Goal: Check status: Check status

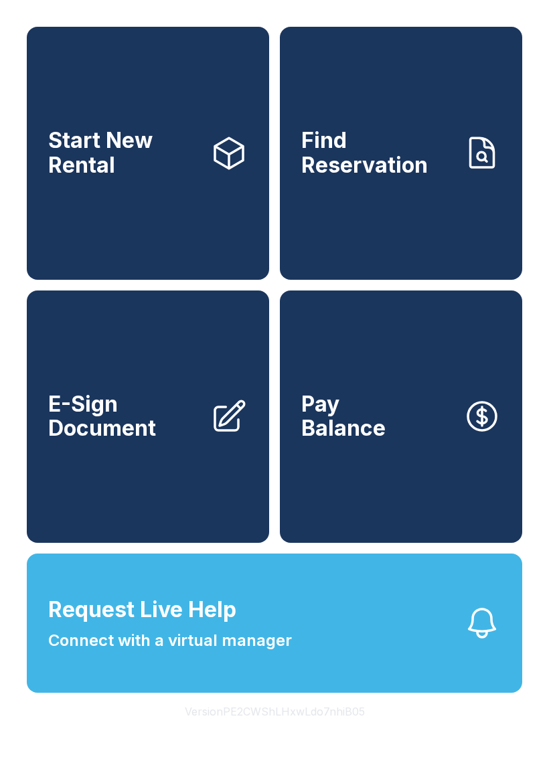
click at [334, 656] on button "Request Live Help Connect with a virtual manager" at bounding box center [275, 623] width 496 height 139
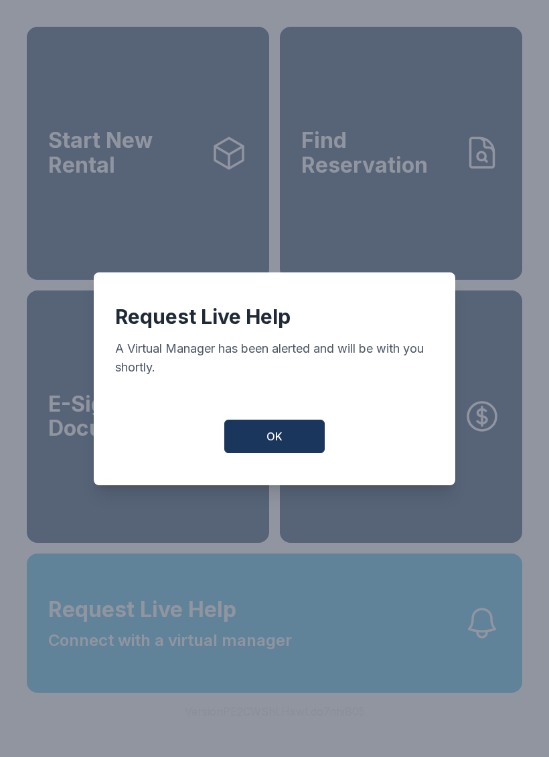
click at [287, 442] on button "OK" at bounding box center [274, 436] width 100 height 33
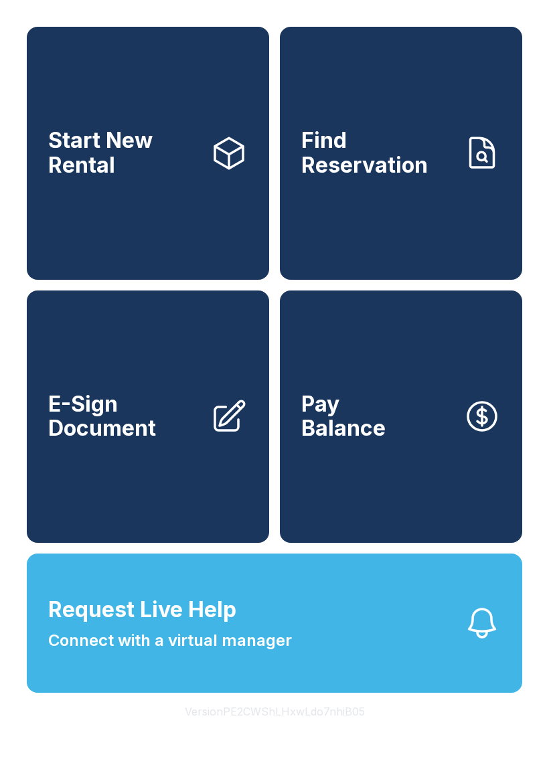
click at [281, 646] on span "Request Live Help Connect with a virtual manager" at bounding box center [170, 623] width 244 height 59
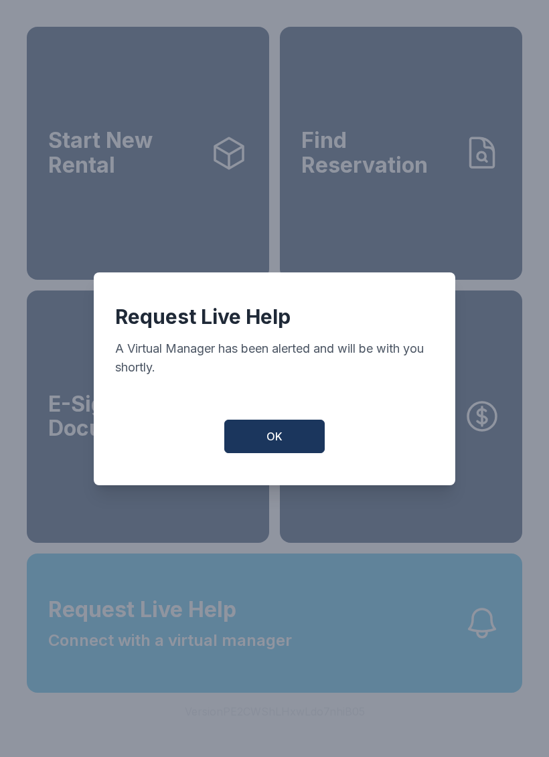
click at [295, 443] on button "OK" at bounding box center [274, 436] width 100 height 33
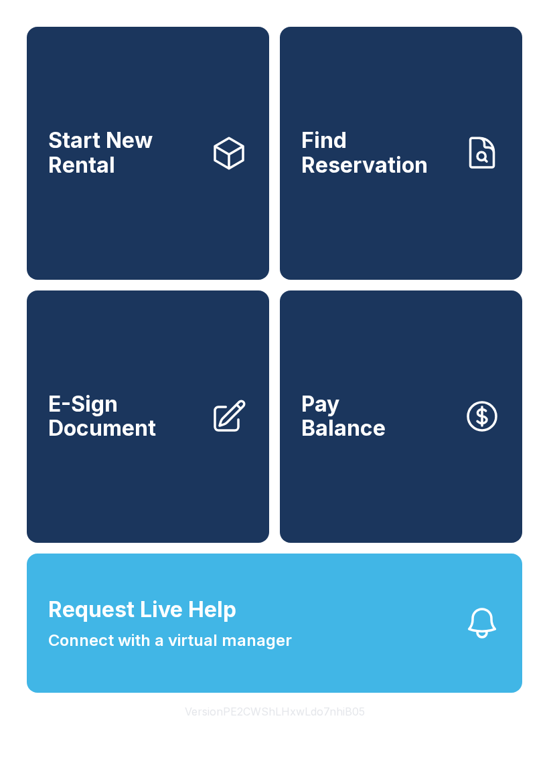
click at [394, 425] on link "Pay Balance" at bounding box center [401, 417] width 242 height 253
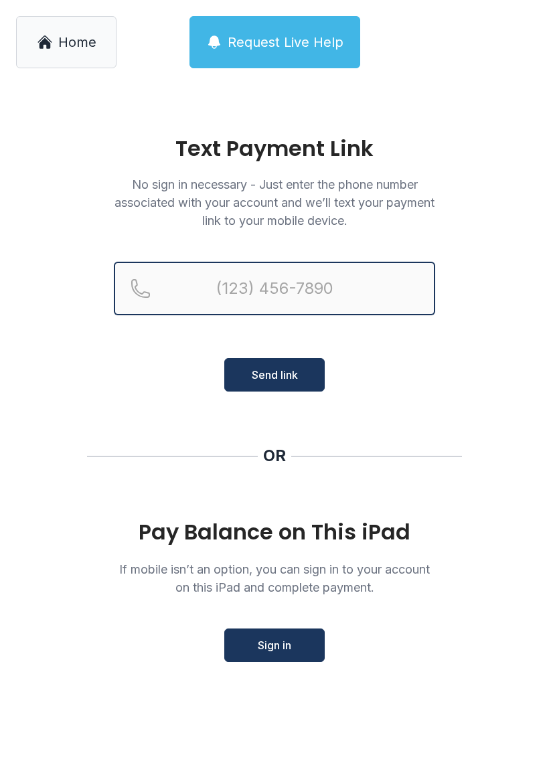
click at [300, 282] on input "Reservation phone number" at bounding box center [274, 289] width 321 height 54
type input "("
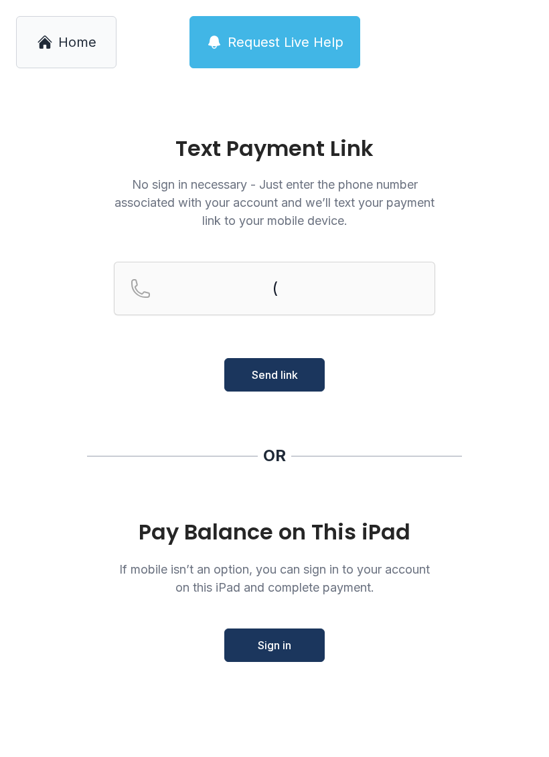
click at [63, 50] on span "Home" at bounding box center [77, 42] width 38 height 19
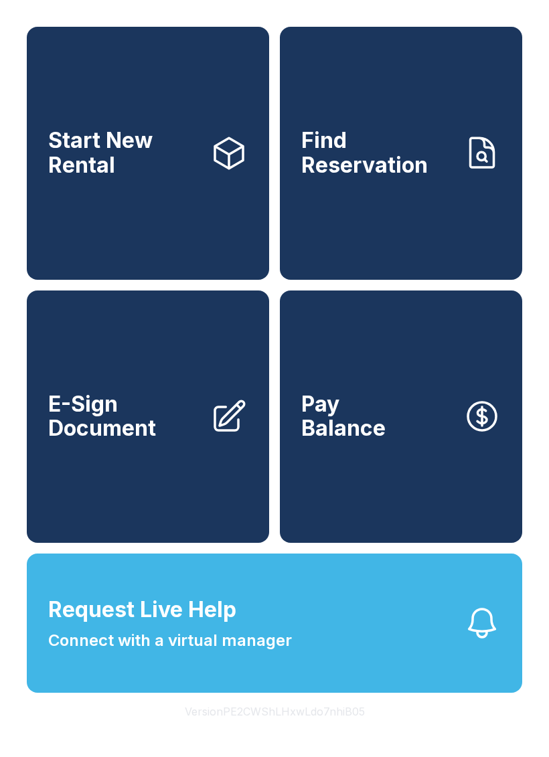
click at [413, 208] on link "Find Reservation" at bounding box center [401, 153] width 242 height 253
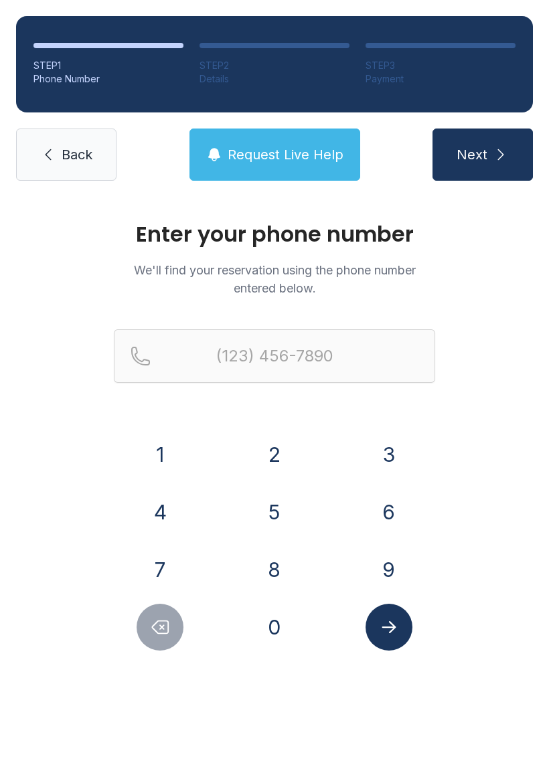
click at [389, 562] on button "9" at bounding box center [389, 569] width 47 height 47
click at [285, 625] on button "0" at bounding box center [274, 627] width 47 height 47
click at [170, 504] on button "4" at bounding box center [160, 512] width 47 height 47
click at [169, 504] on button "4" at bounding box center [160, 512] width 47 height 47
click at [409, 563] on button "9" at bounding box center [389, 569] width 47 height 47
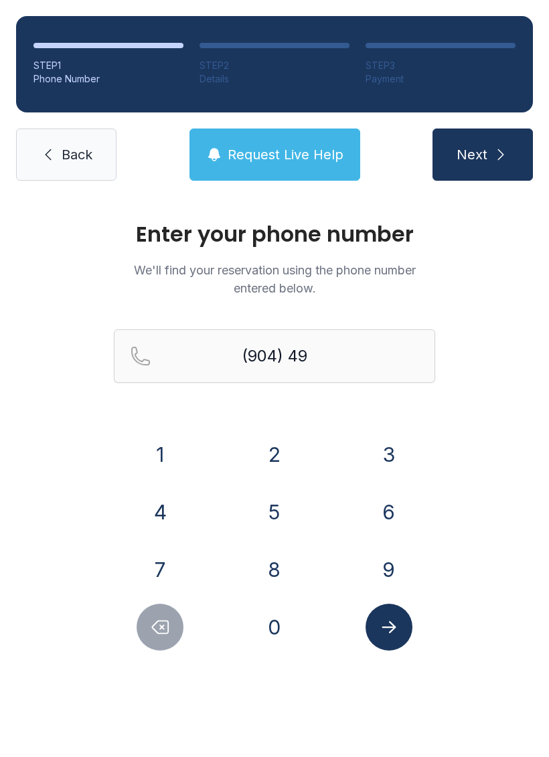
click at [279, 504] on button "5" at bounding box center [274, 512] width 47 height 47
click at [276, 512] on button "5" at bounding box center [274, 512] width 47 height 47
click at [293, 632] on button "0" at bounding box center [274, 627] width 47 height 47
click at [399, 564] on button "9" at bounding box center [389, 569] width 47 height 47
click at [398, 564] on button "9" at bounding box center [389, 569] width 47 height 47
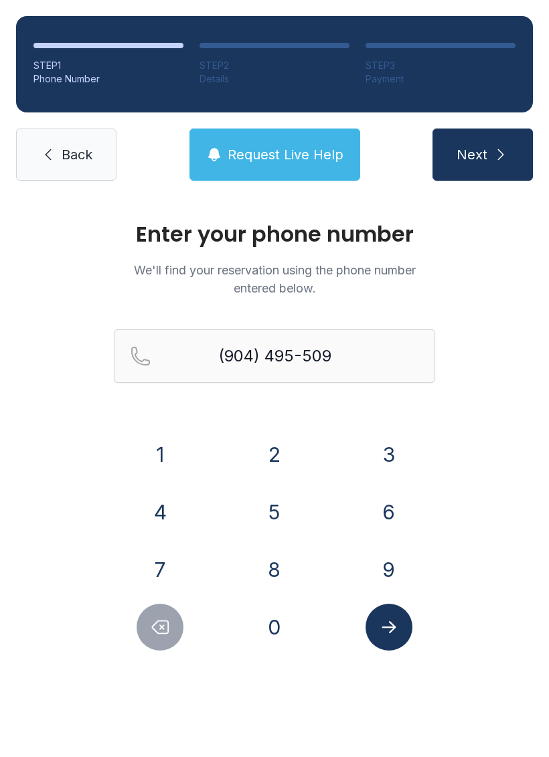
type input "[PHONE_NUMBER]"
click at [395, 645] on button "Submit lookup form" at bounding box center [389, 627] width 47 height 47
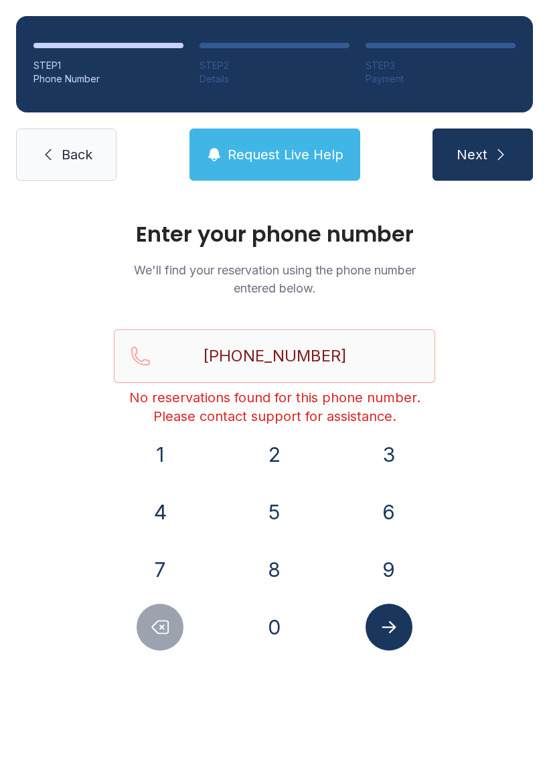
click at [73, 163] on span "Back" at bounding box center [77, 154] width 31 height 19
